Goal: Navigation & Orientation: Find specific page/section

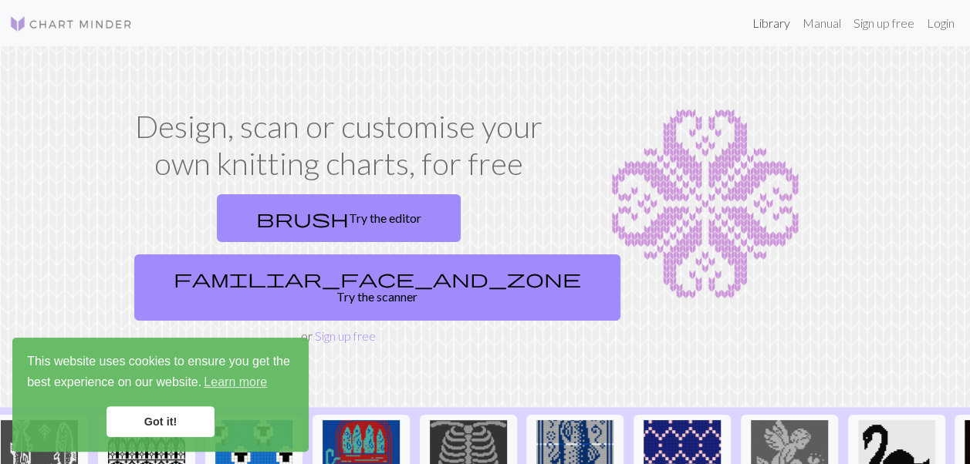
click at [773, 22] on link "Library" at bounding box center [771, 23] width 50 height 31
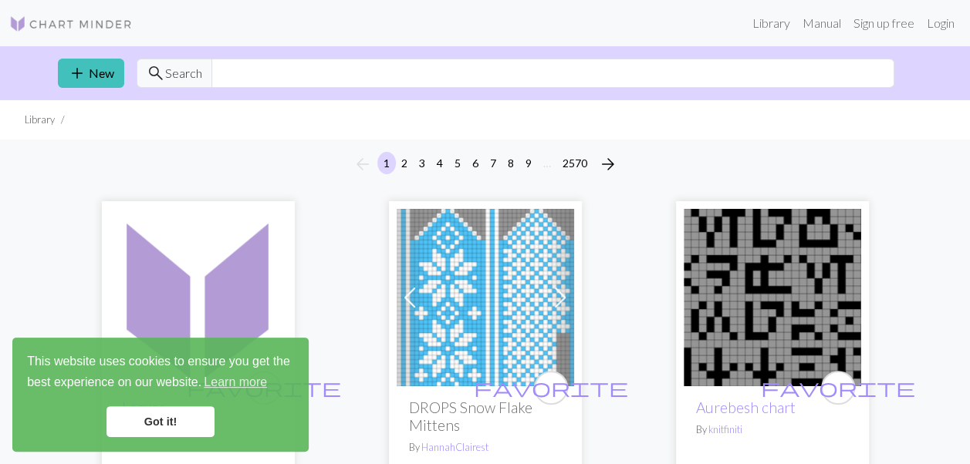
click at [172, 420] on link "Got it!" at bounding box center [160, 422] width 108 height 31
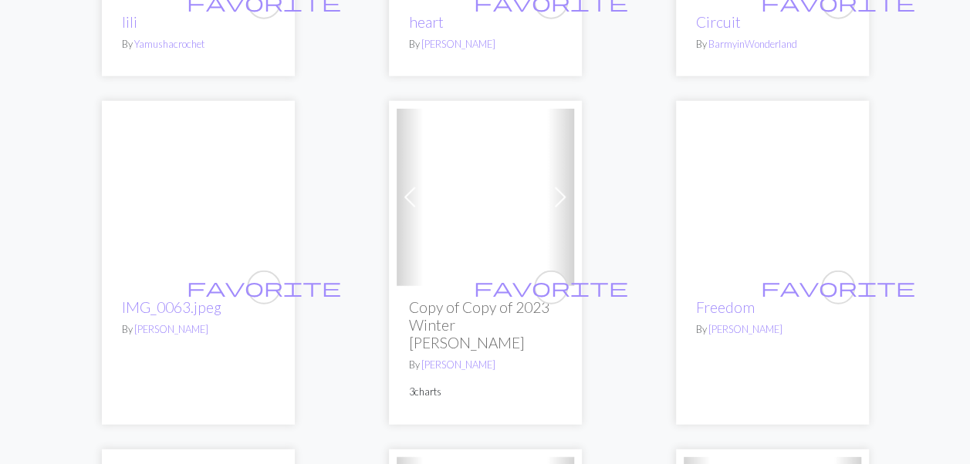
scroll to position [1968, 0]
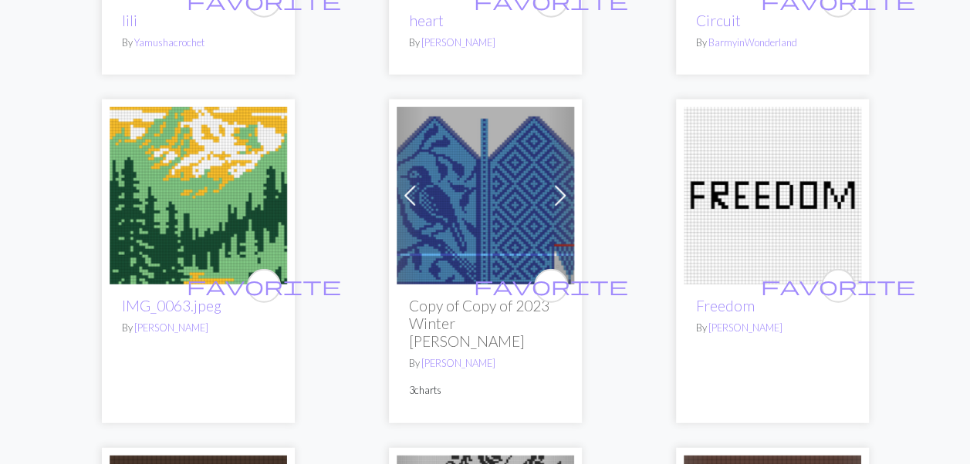
click at [497, 207] on img at bounding box center [485, 195] width 177 height 177
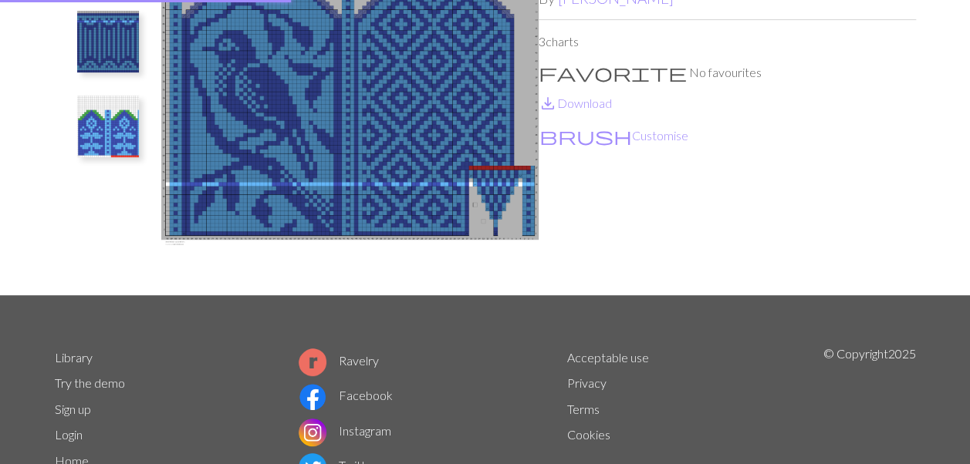
scroll to position [247, 0]
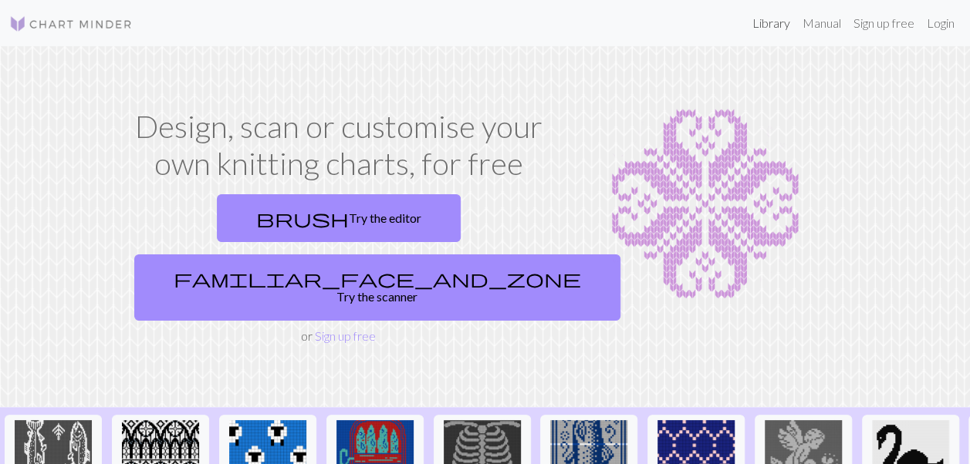
click at [772, 22] on link "Library" at bounding box center [771, 23] width 50 height 31
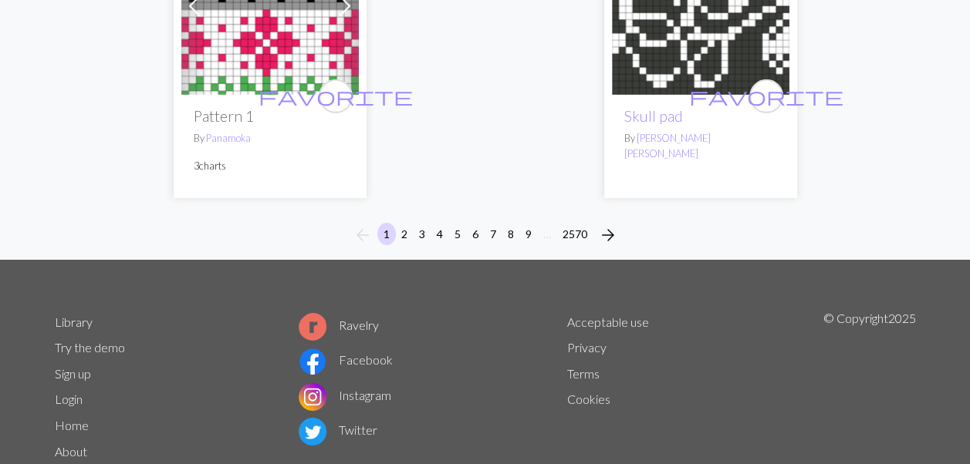
scroll to position [5269, 0]
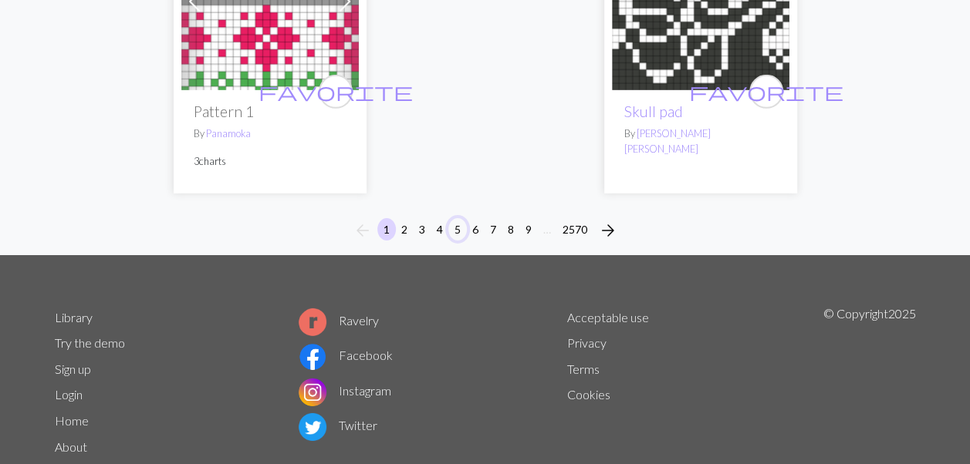
click at [454, 218] on button "5" at bounding box center [457, 229] width 19 height 22
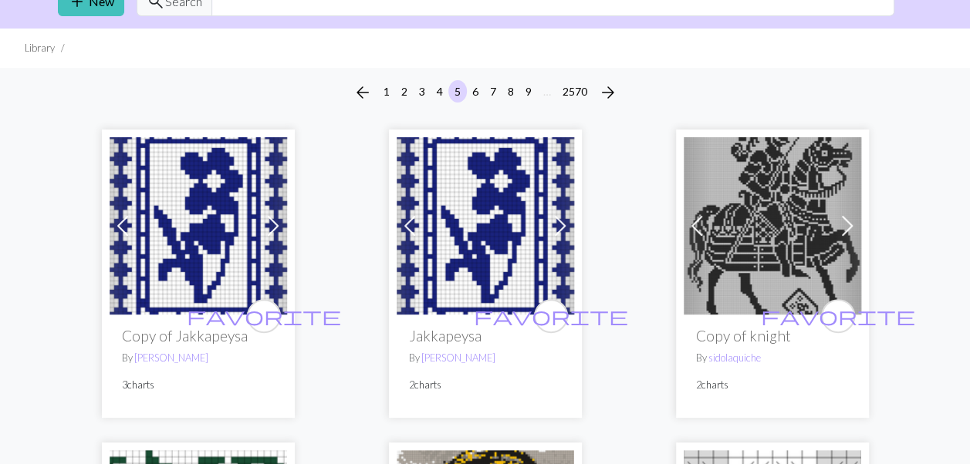
scroll to position [73, 0]
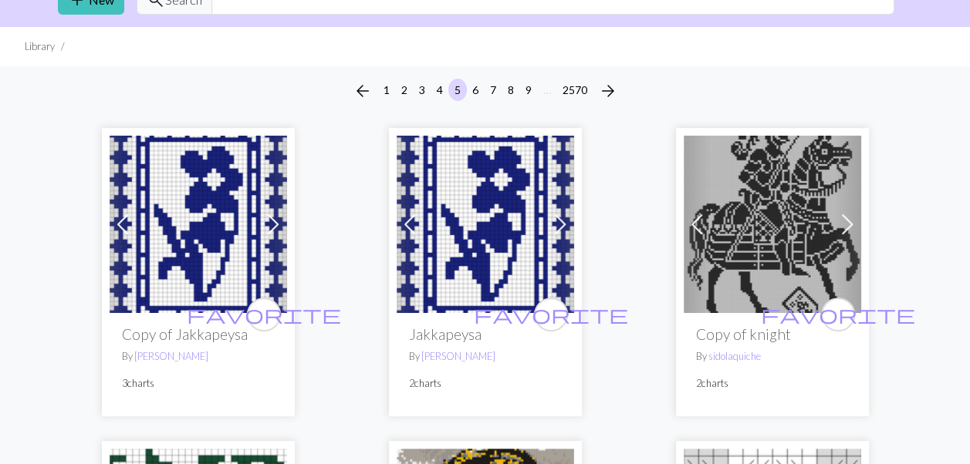
click at [493, 245] on img at bounding box center [485, 224] width 177 height 177
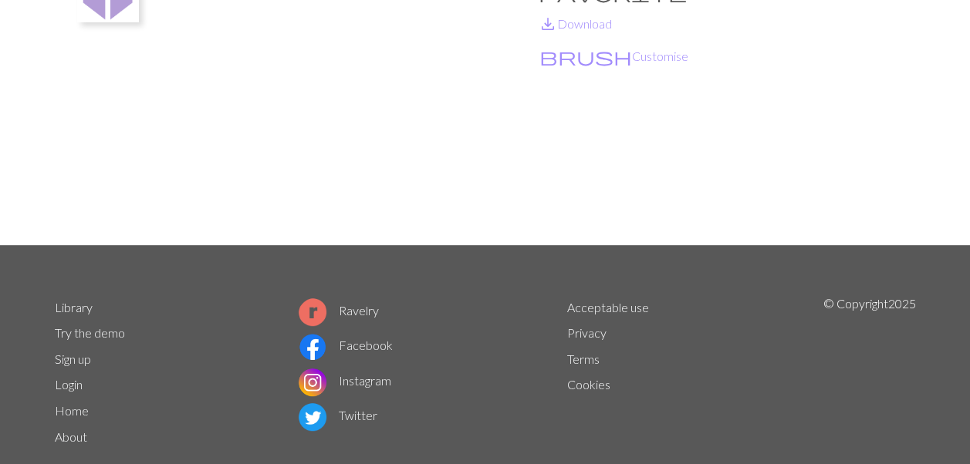
scroll to position [247, 0]
